Goal: Task Accomplishment & Management: Use online tool/utility

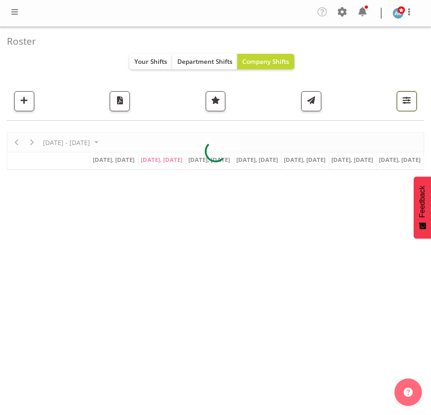
click at [413, 96] on button "button" at bounding box center [406, 101] width 20 height 20
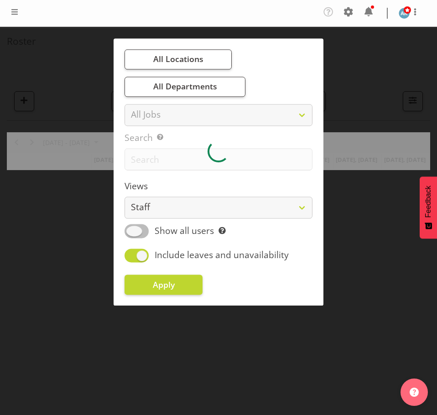
click at [147, 230] on span at bounding box center [137, 232] width 24 height 14
click at [131, 230] on input "Show all users Show only rostered employees" at bounding box center [128, 232] width 6 height 6
checkbox input "true"
click at [179, 283] on button "Apply" at bounding box center [164, 285] width 78 height 20
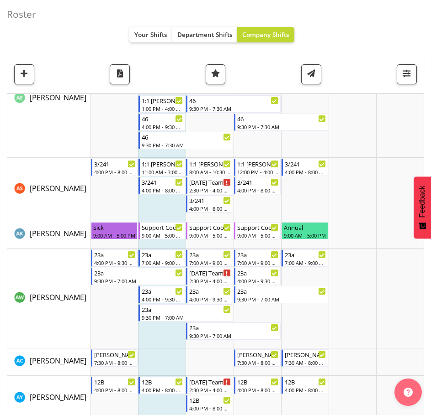
scroll to position [457, 0]
